Goal: Information Seeking & Learning: Compare options

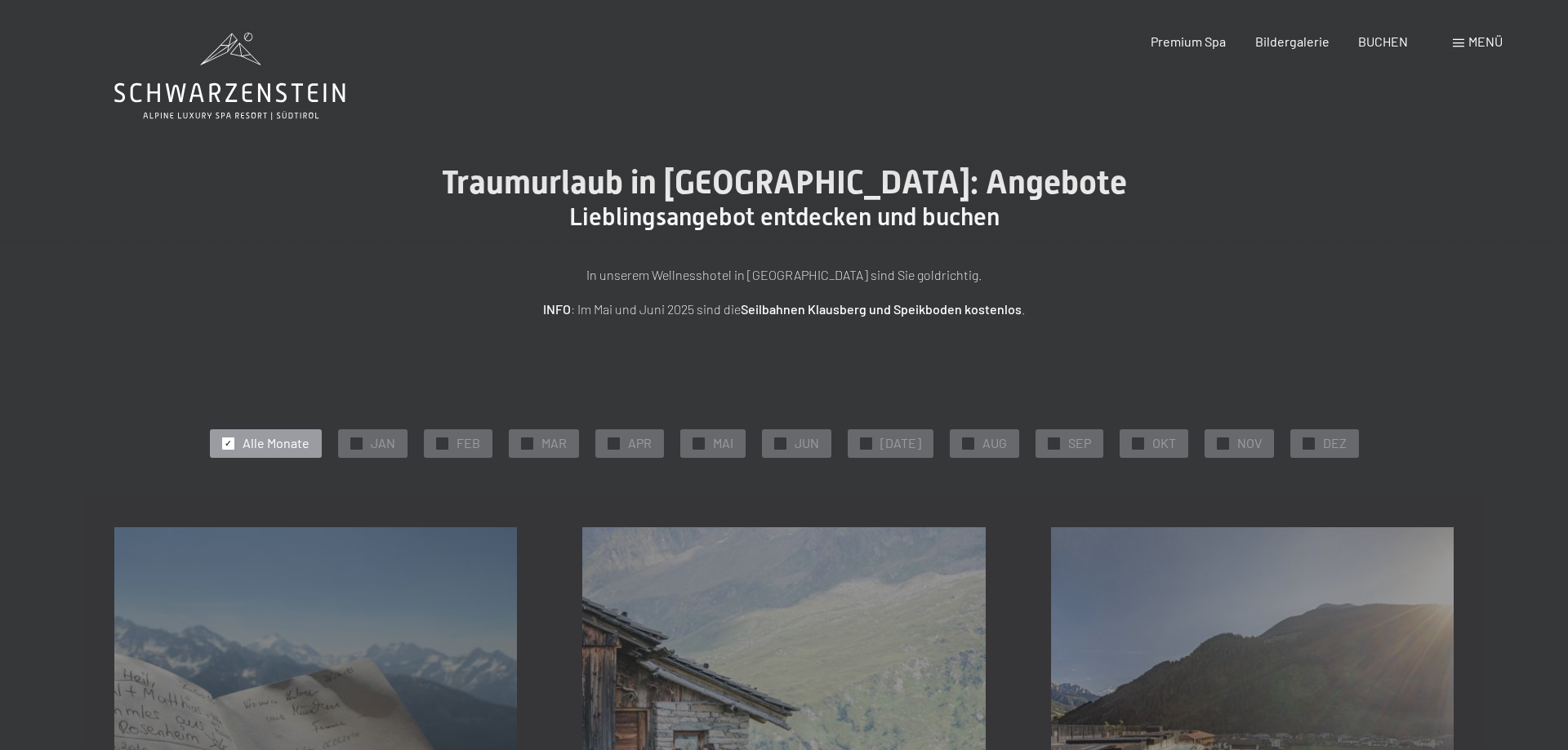
click at [783, 443] on span "✓" at bounding box center [780, 443] width 7 height 11
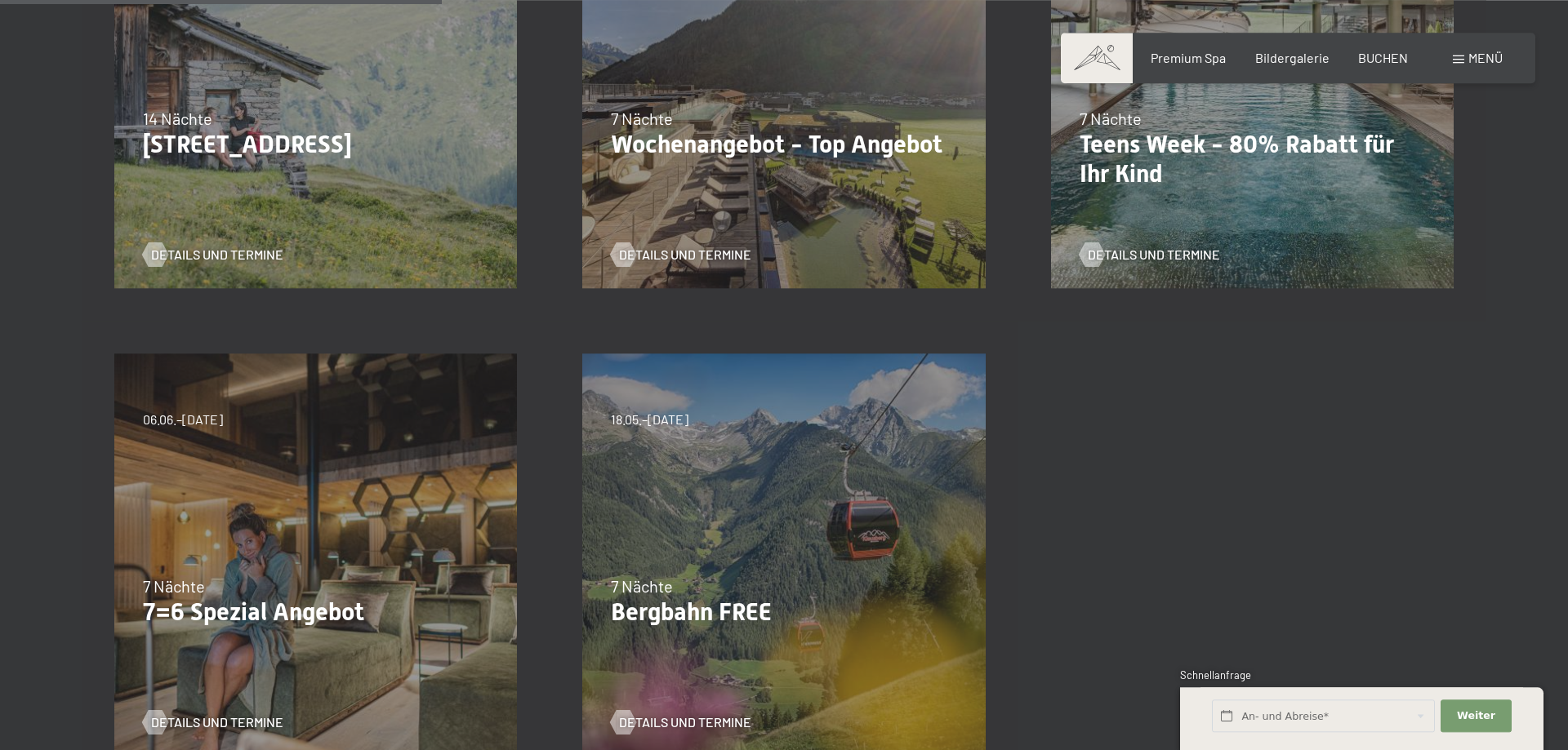
scroll to position [500, 0]
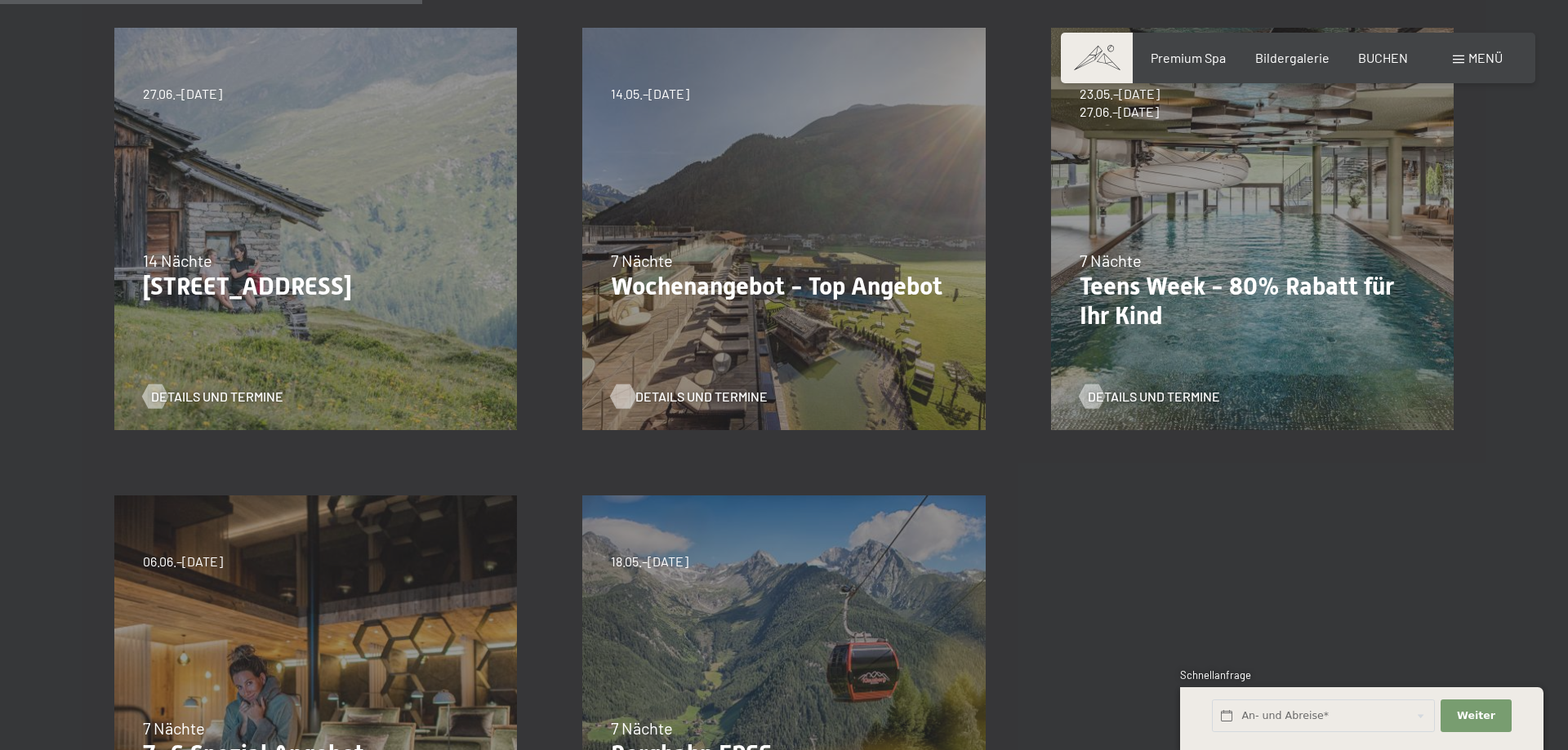
click at [718, 396] on span "Details und Termine" at bounding box center [701, 397] width 132 height 18
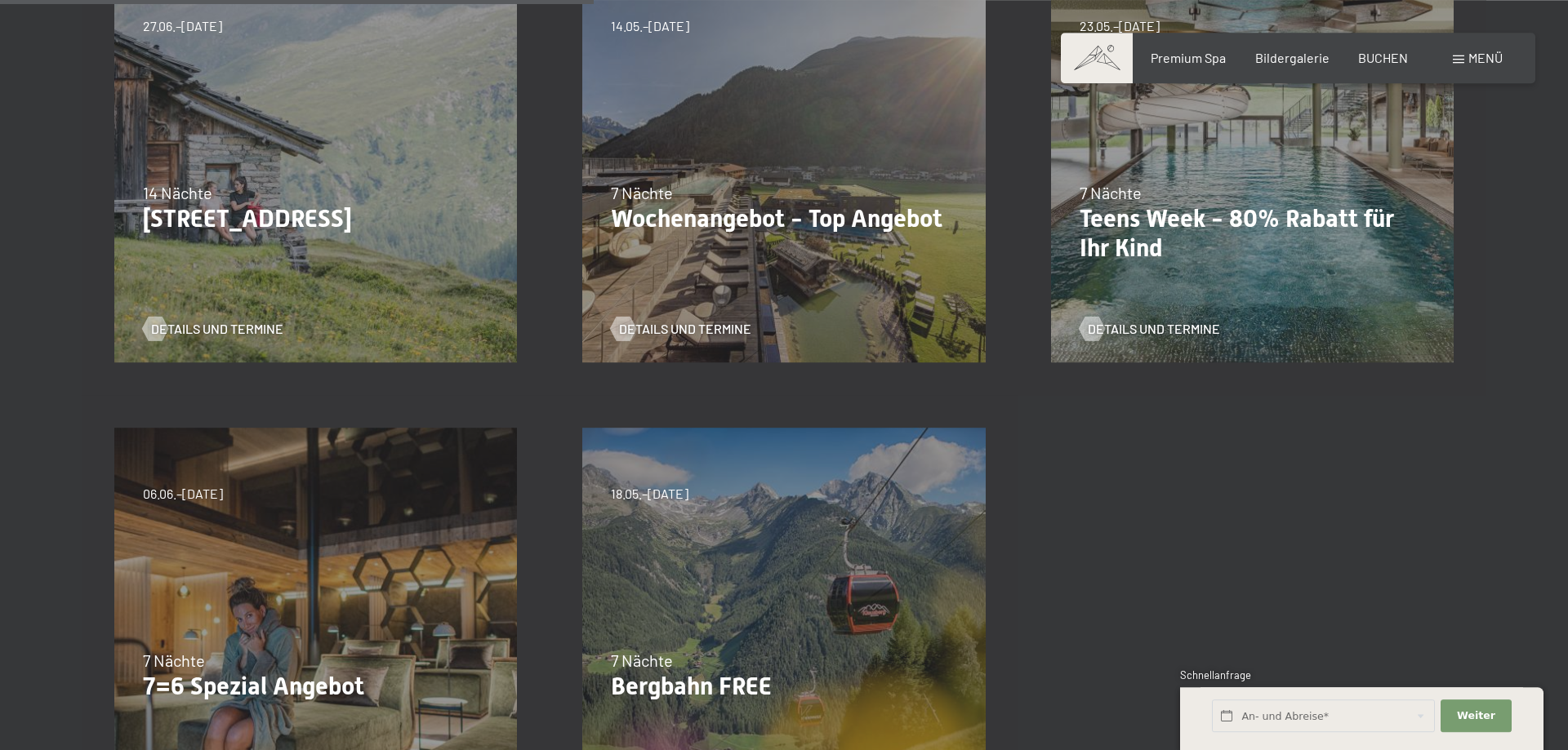
scroll to position [749, 0]
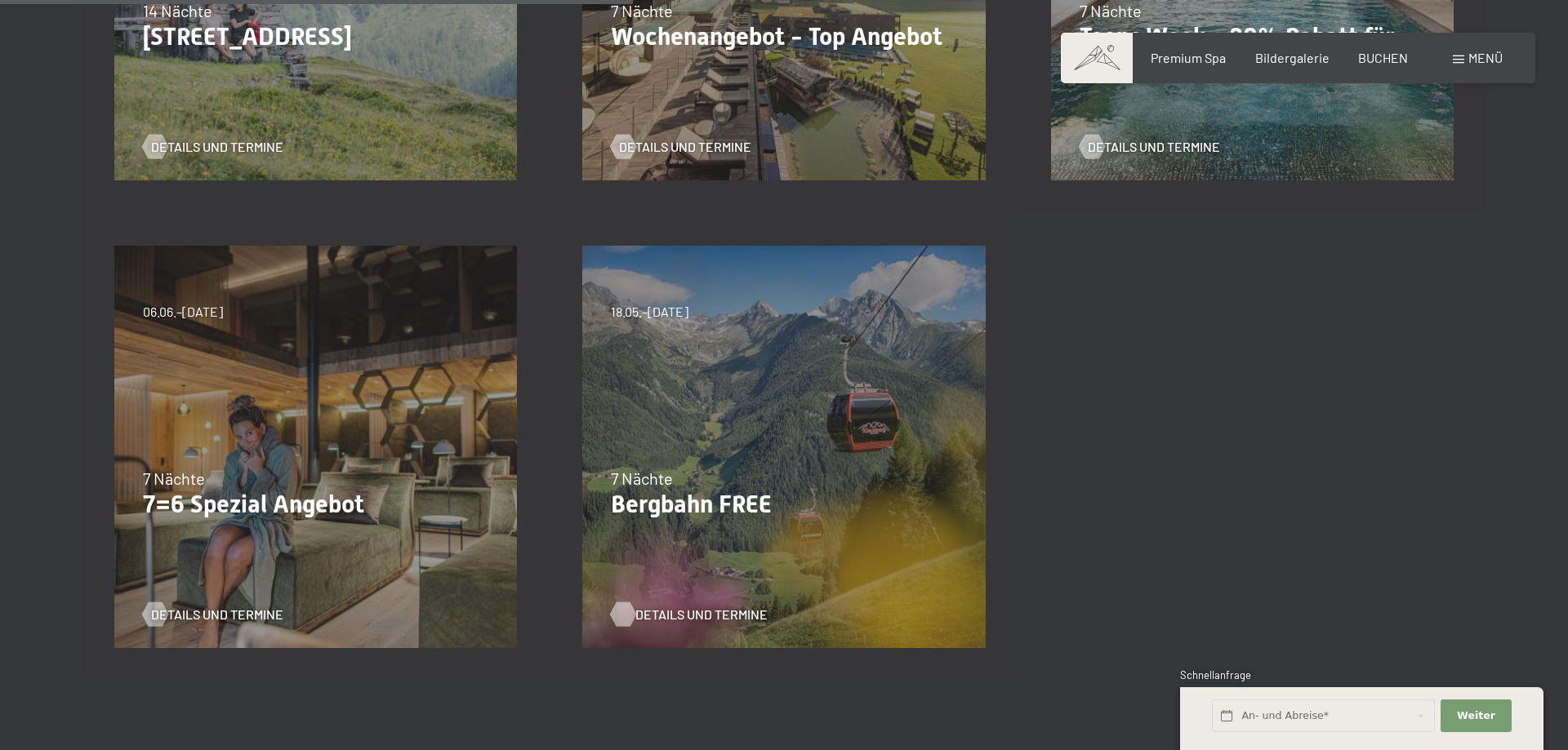
click at [710, 608] on span "Details und Termine" at bounding box center [701, 615] width 132 height 18
click at [258, 614] on span "Details und Termine" at bounding box center [233, 615] width 132 height 18
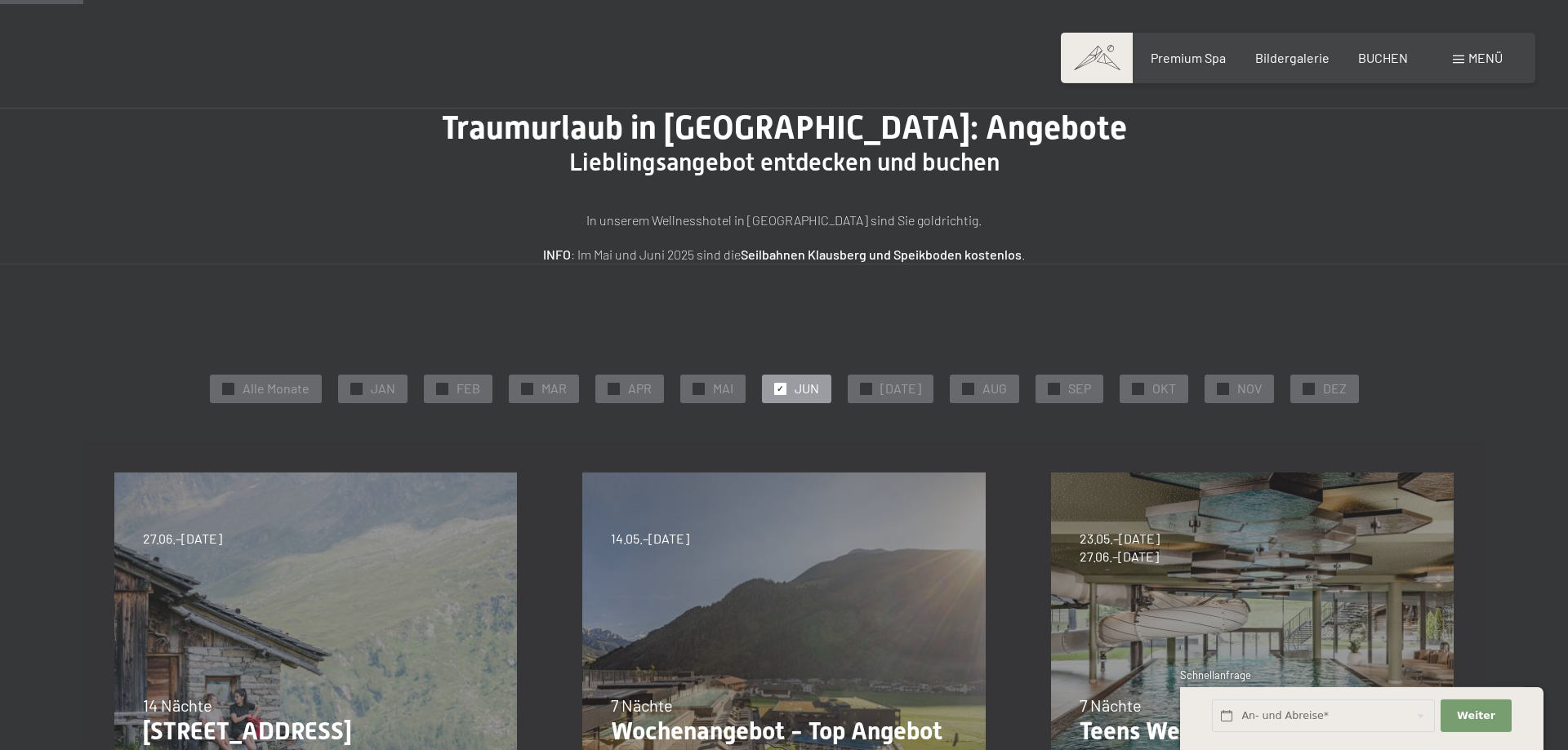
scroll to position [0, 0]
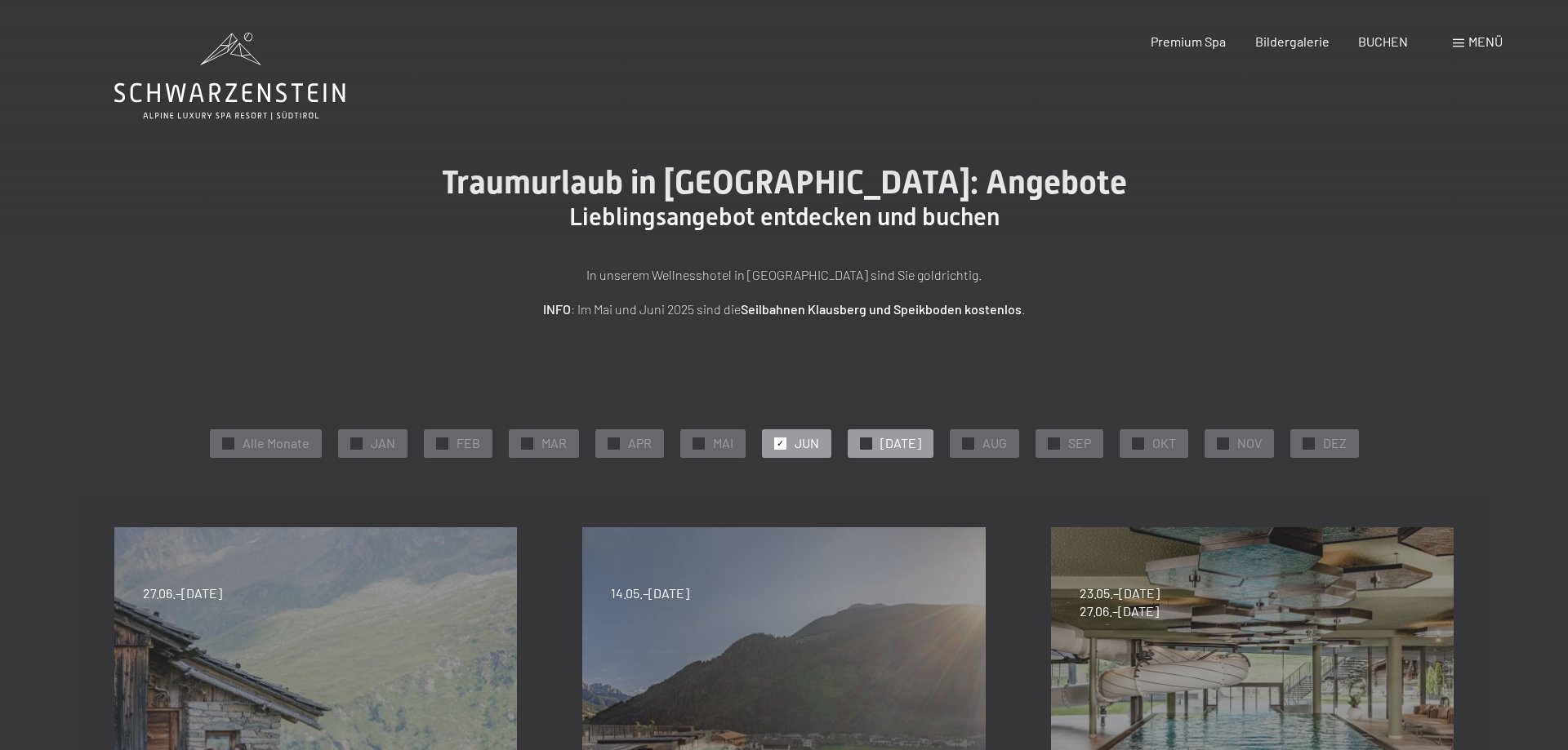
click at [869, 441] on span "✓" at bounding box center [866, 443] width 7 height 11
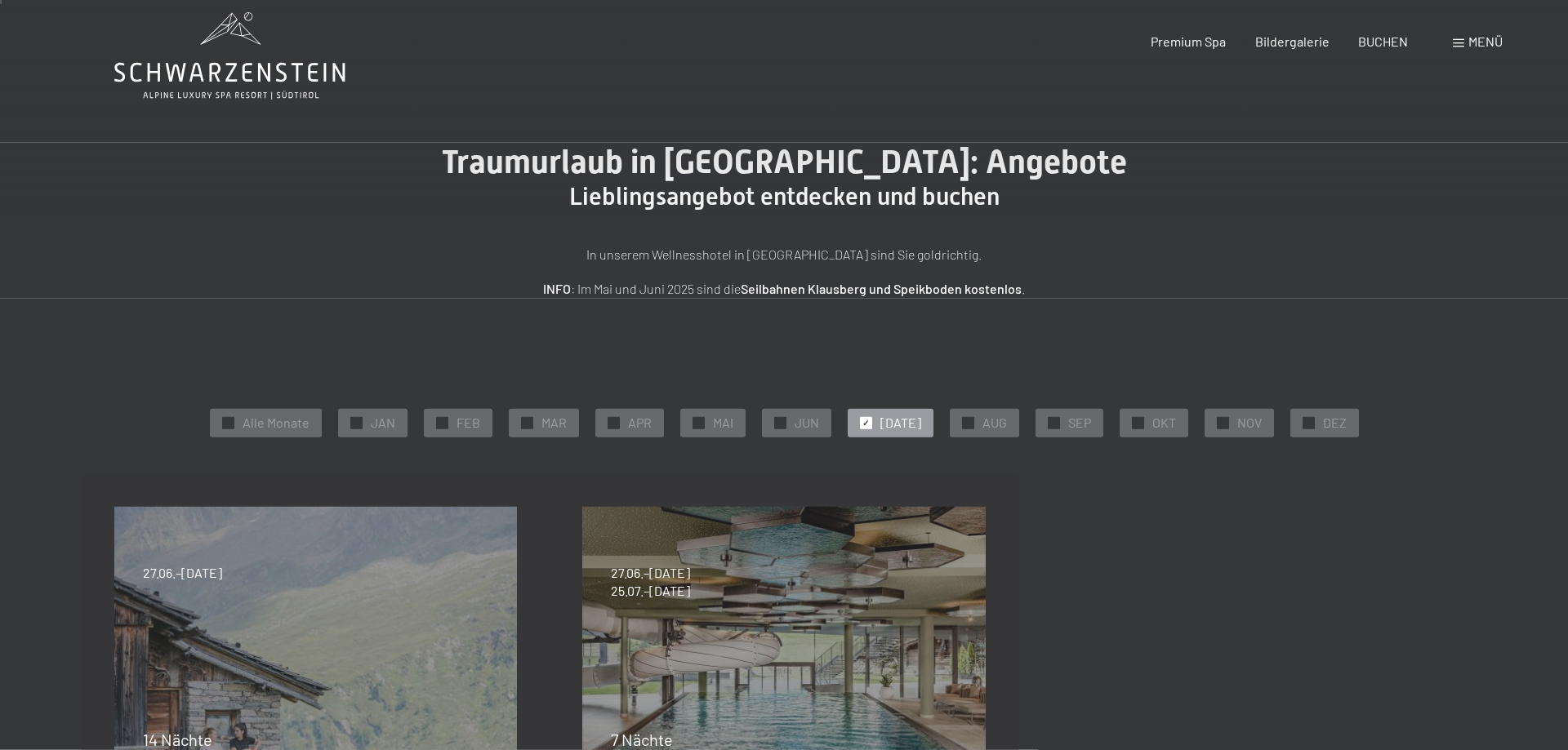
scroll to position [250, 0]
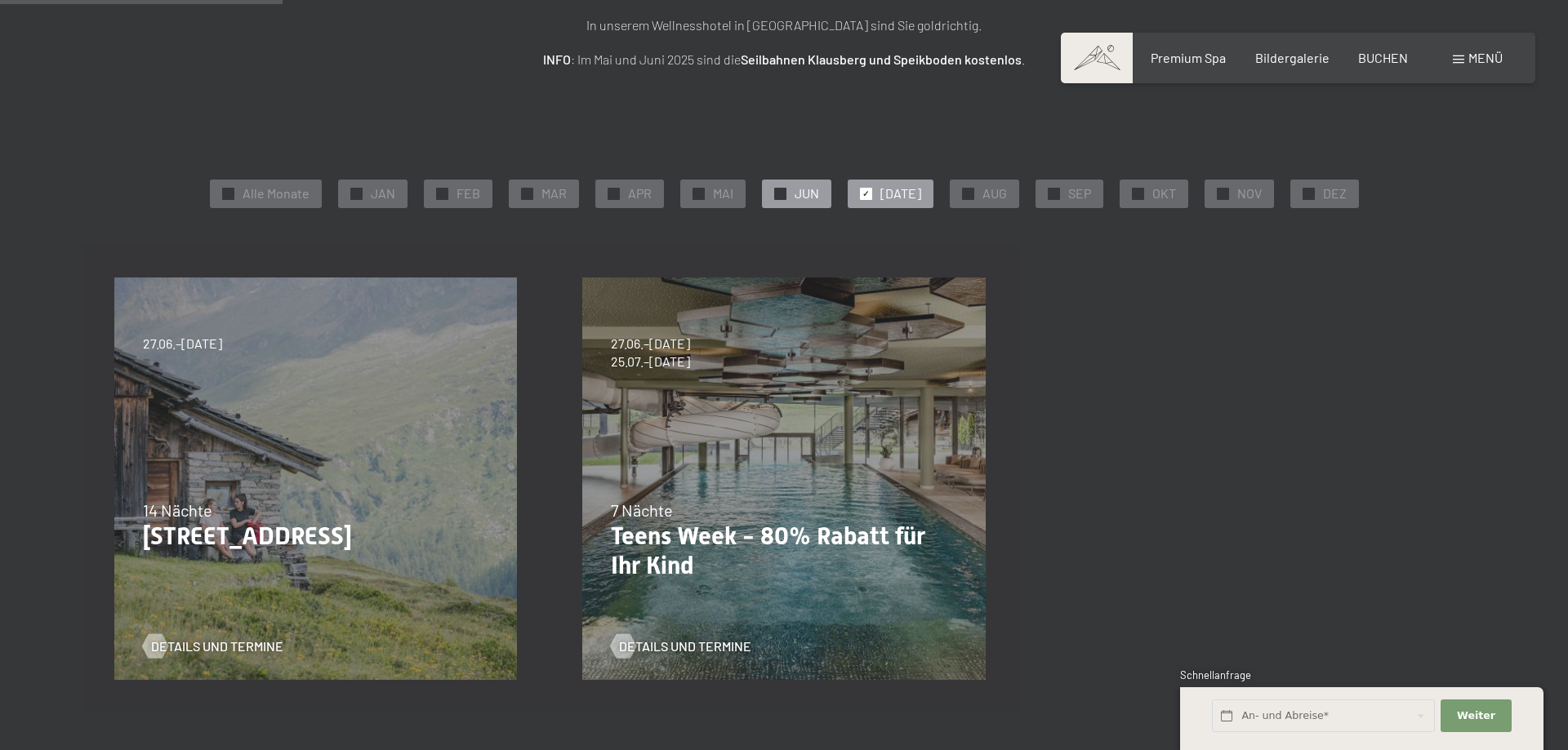
click at [785, 193] on div at bounding box center [780, 193] width 12 height 12
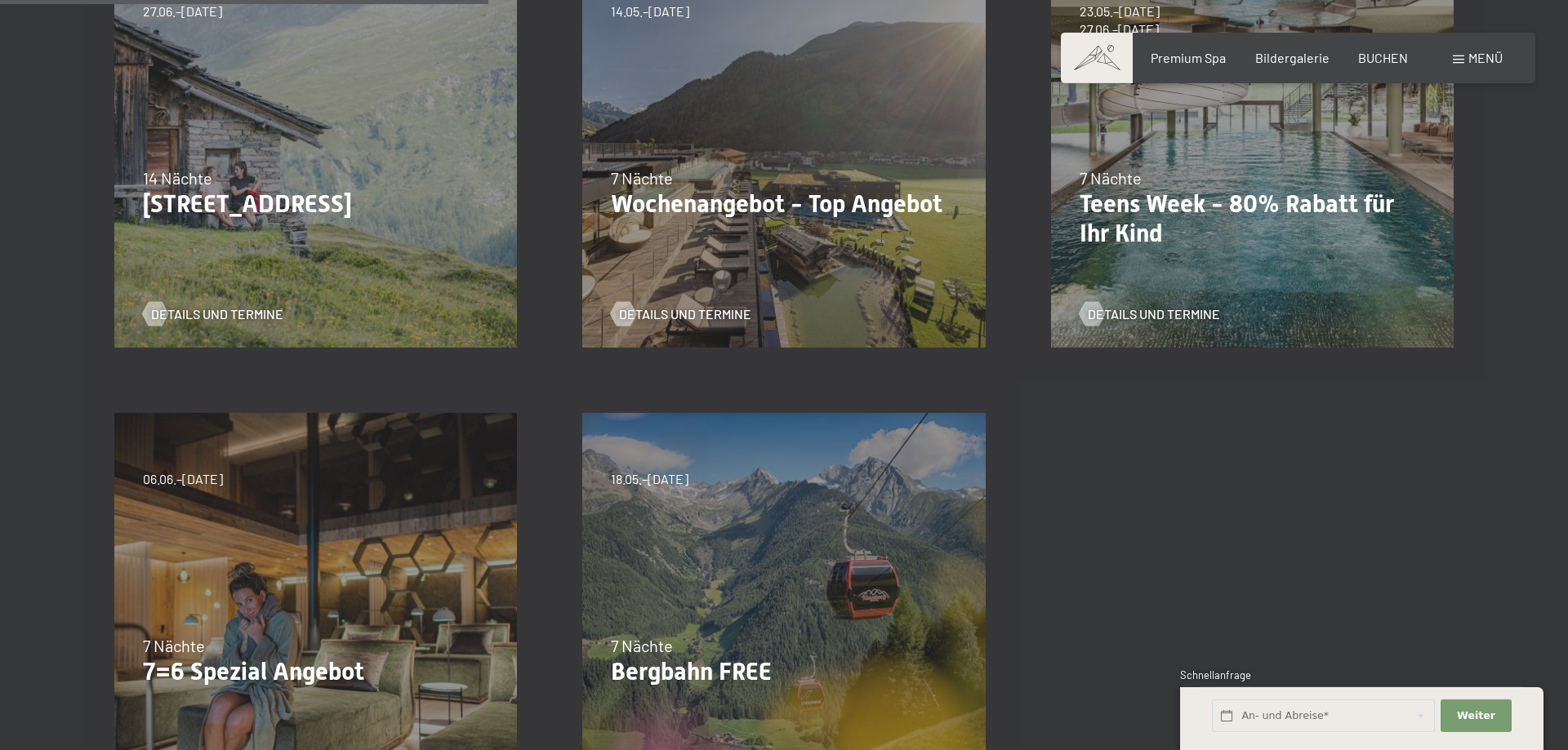
scroll to position [583, 0]
click at [719, 307] on span "Details und Termine" at bounding box center [701, 314] width 132 height 18
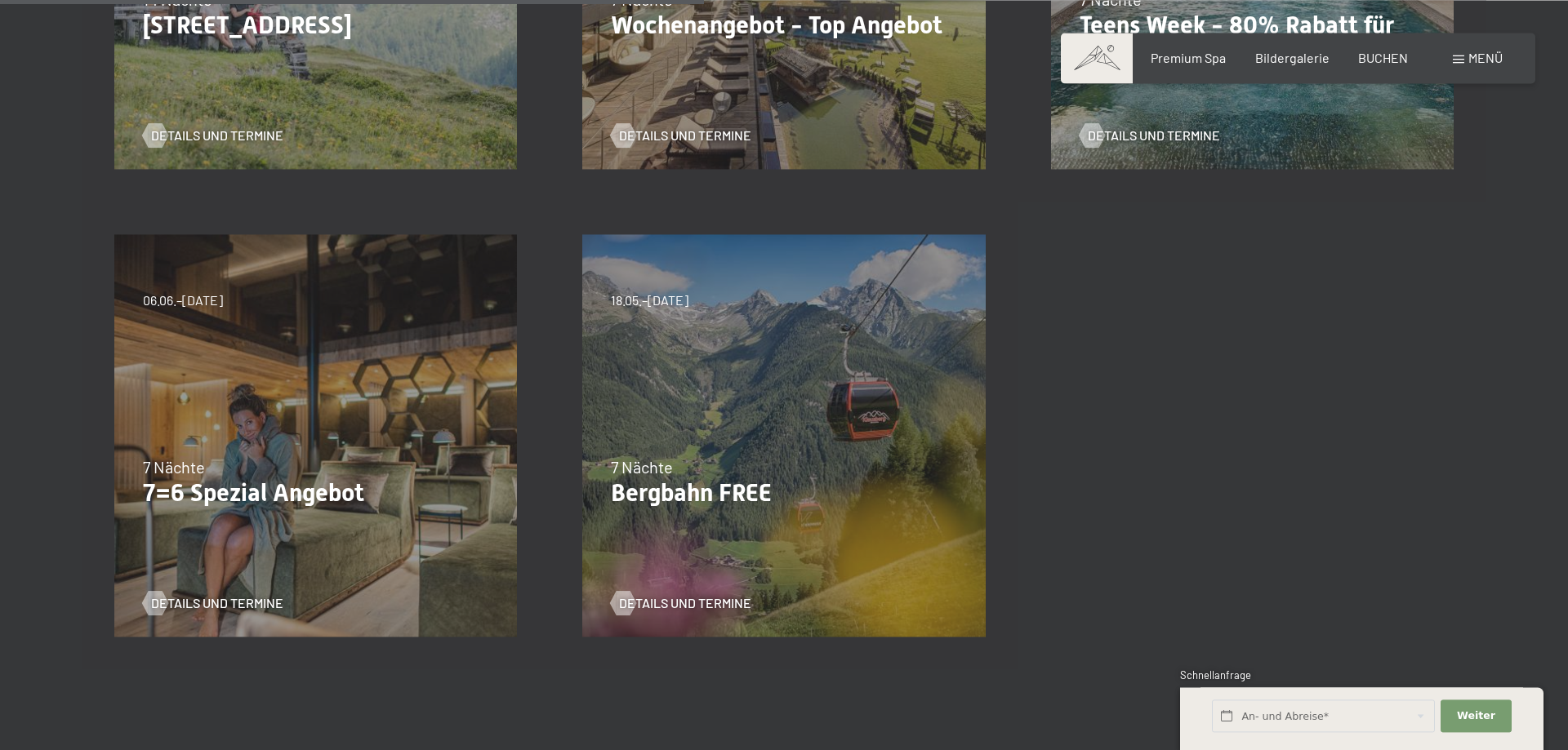
scroll to position [833, 0]
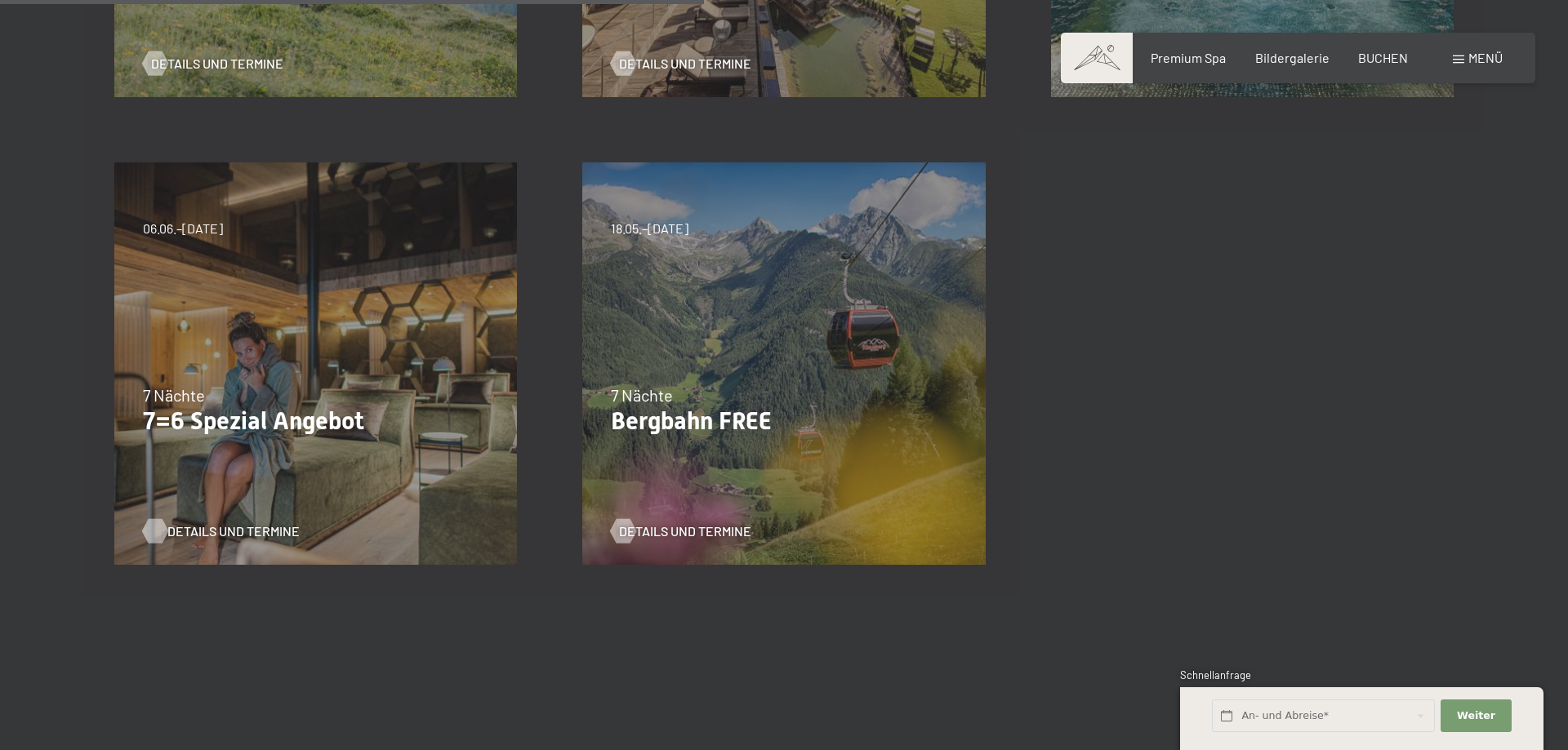
click at [258, 537] on span "Details und Termine" at bounding box center [233, 531] width 132 height 18
click at [680, 532] on span "Details und Termine" at bounding box center [701, 531] width 132 height 18
click at [1307, 552] on div "14.09.–28.09.2025 12.09.–27.09.2026 7 Nächte Mission Gipfelbuch Details und Ter…" at bounding box center [784, 130] width 1405 height 936
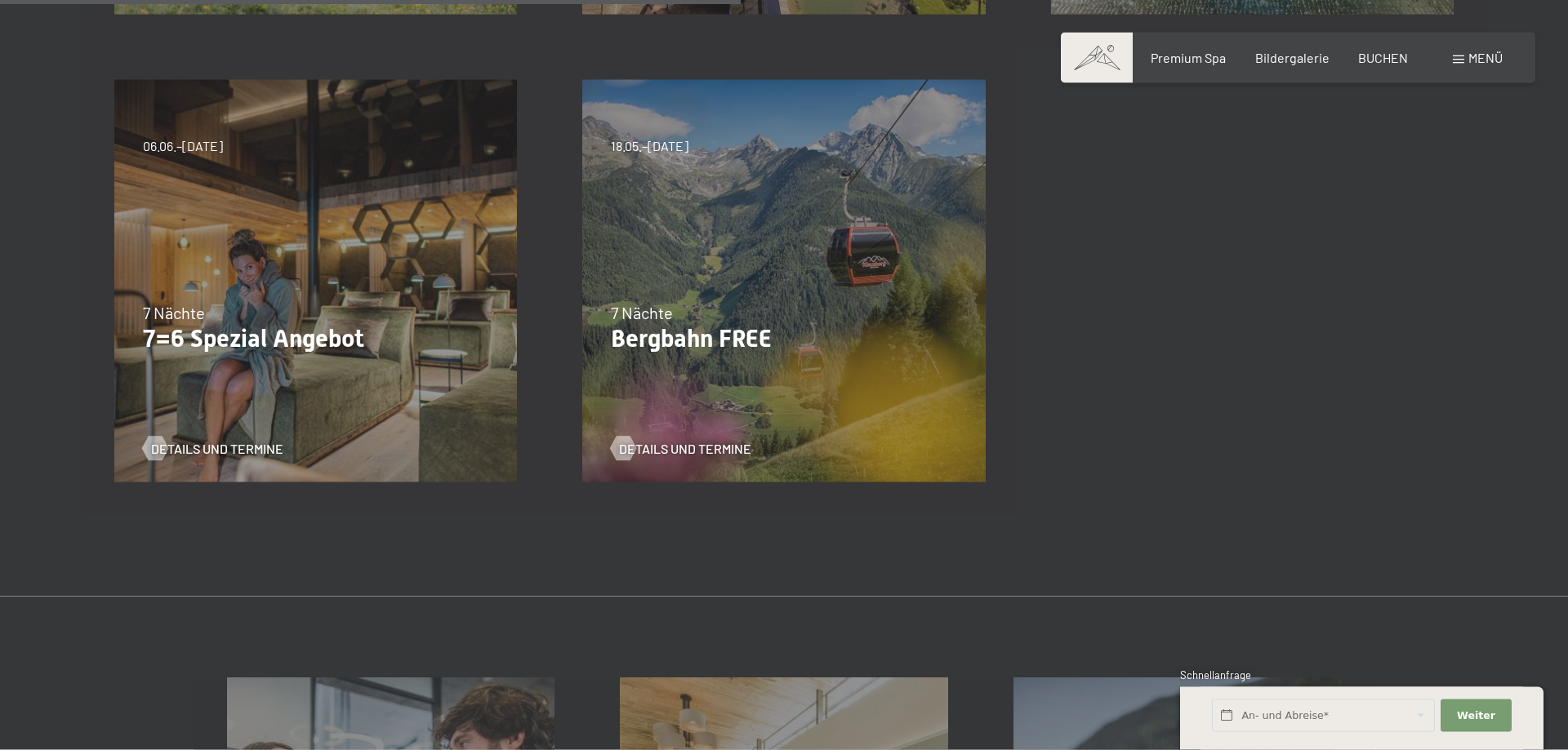
scroll to position [916, 0]
click at [217, 450] on span "Details und Termine" at bounding box center [233, 448] width 132 height 18
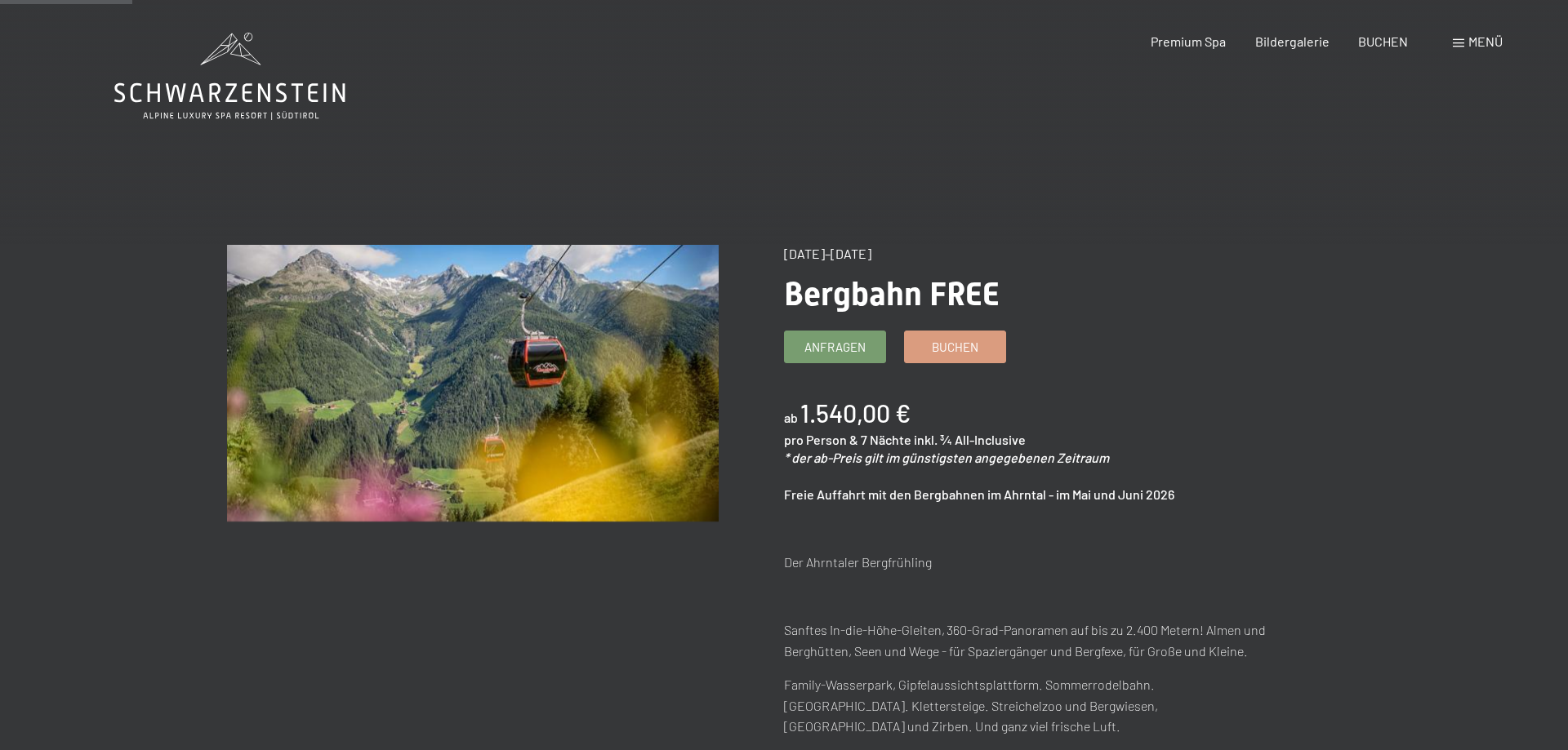
scroll to position [250, 0]
